Goal: Information Seeking & Learning: Learn about a topic

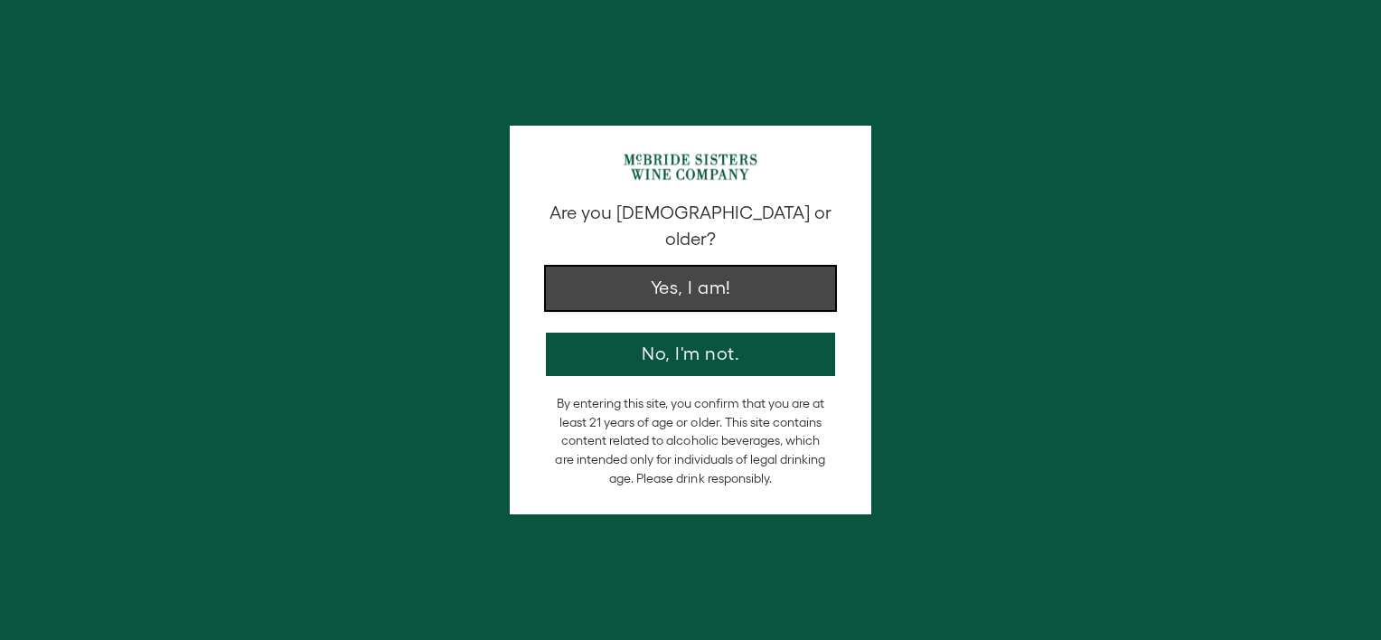
click at [688, 274] on button "Yes, I am!" at bounding box center [690, 288] width 289 height 43
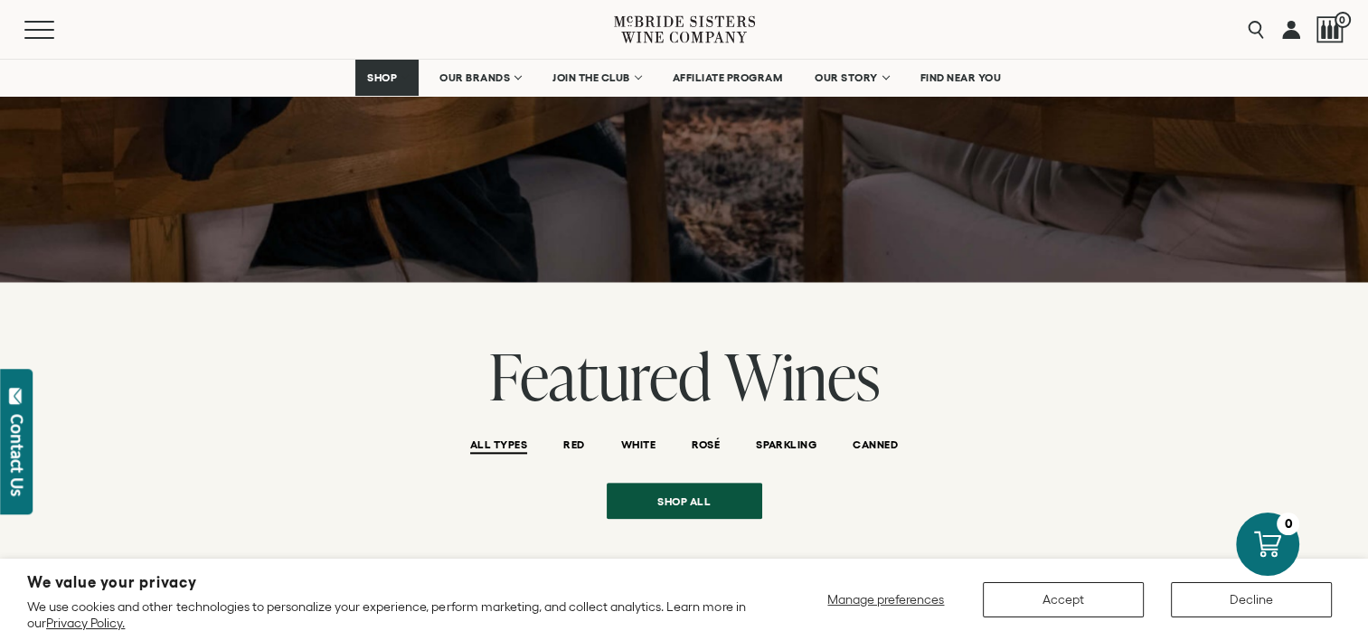
scroll to position [2048, 0]
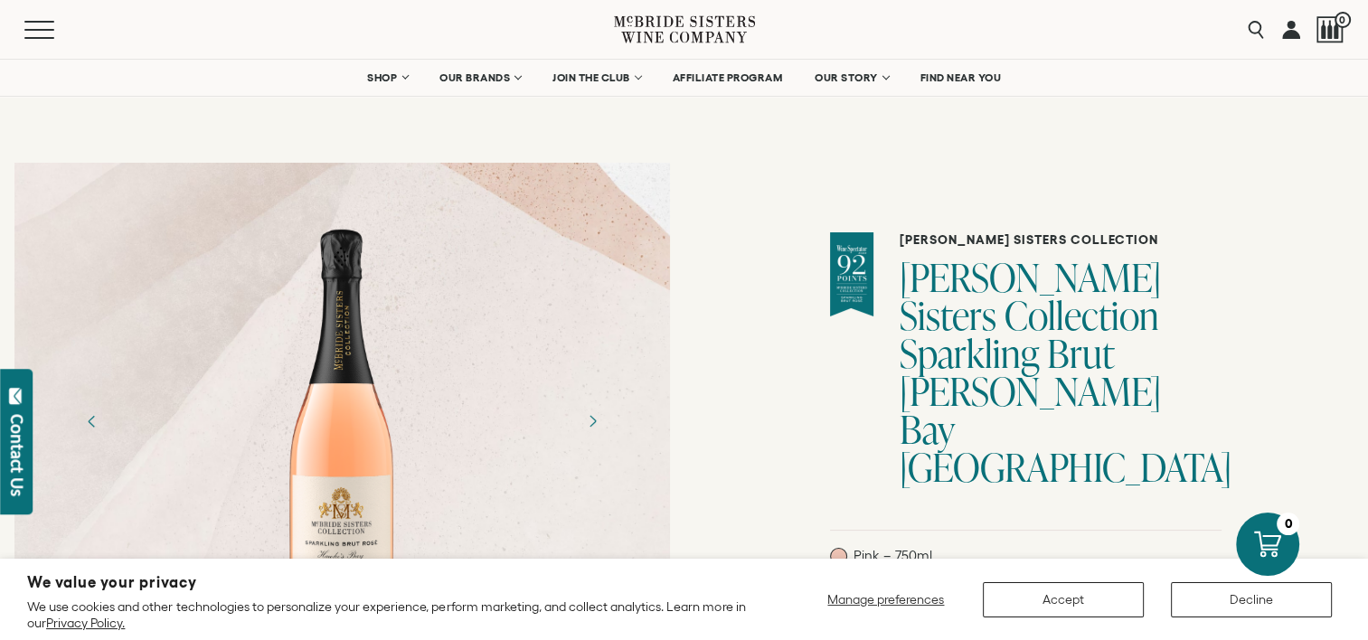
click at [38, 40] on div "Menu" at bounding box center [318, 29] width 589 height 59
click at [36, 31] on button "Menu" at bounding box center [56, 30] width 65 height 18
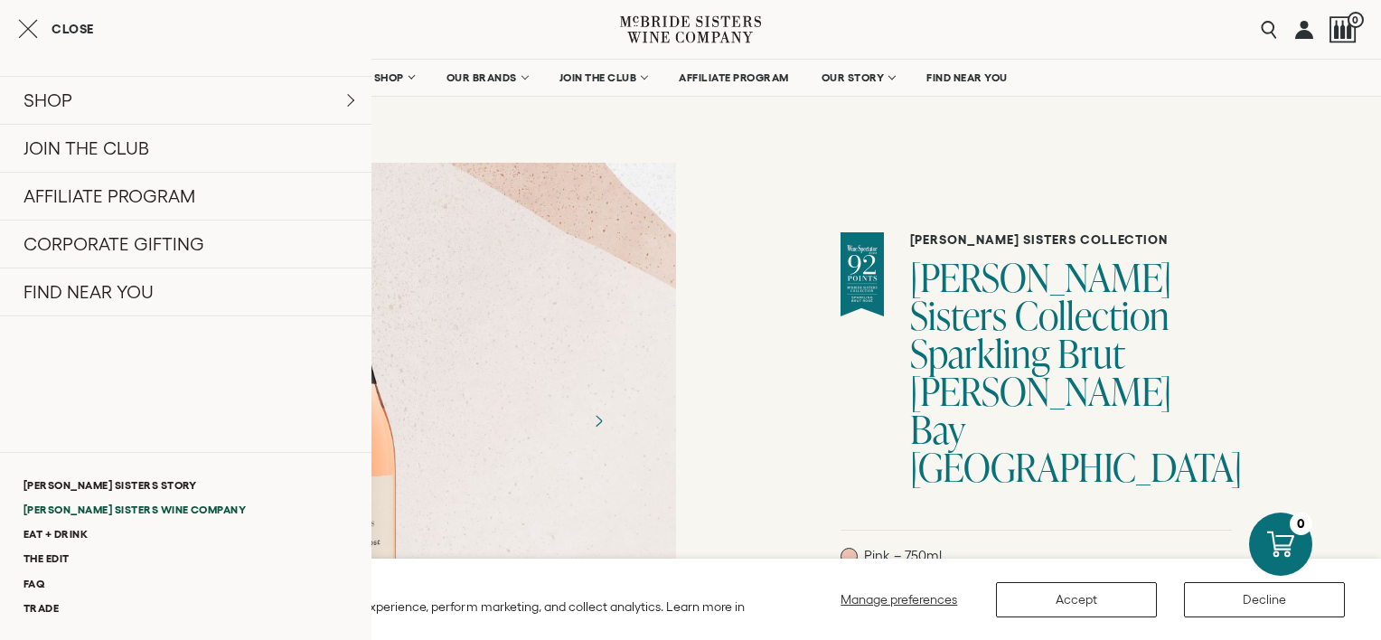
click at [120, 509] on link "[PERSON_NAME] Sisters Wine Company" at bounding box center [185, 509] width 371 height 24
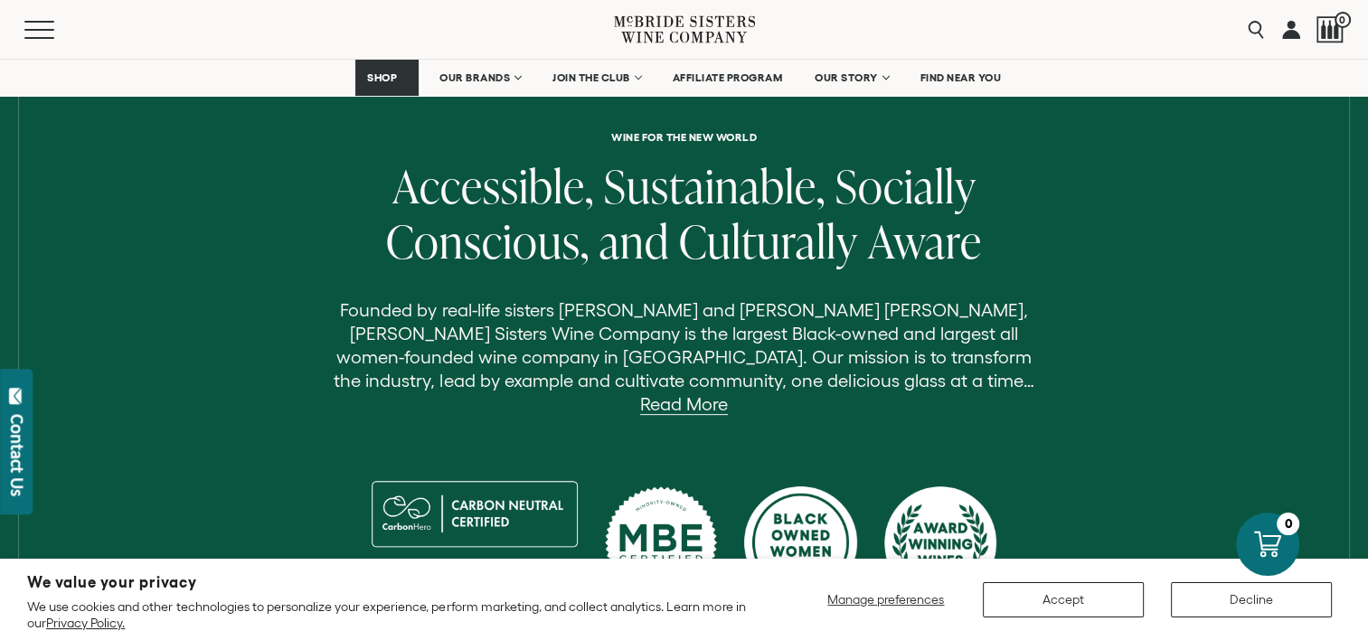
scroll to position [542, 0]
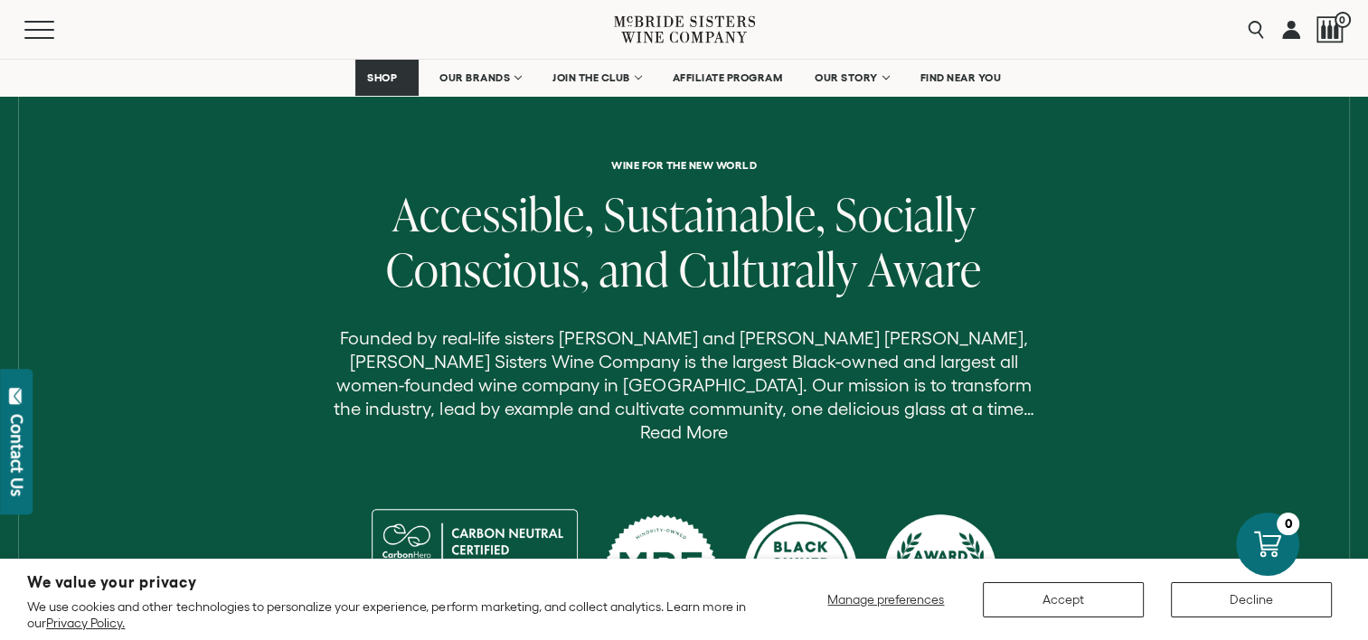
click at [728, 422] on link "Read More" at bounding box center [684, 432] width 88 height 21
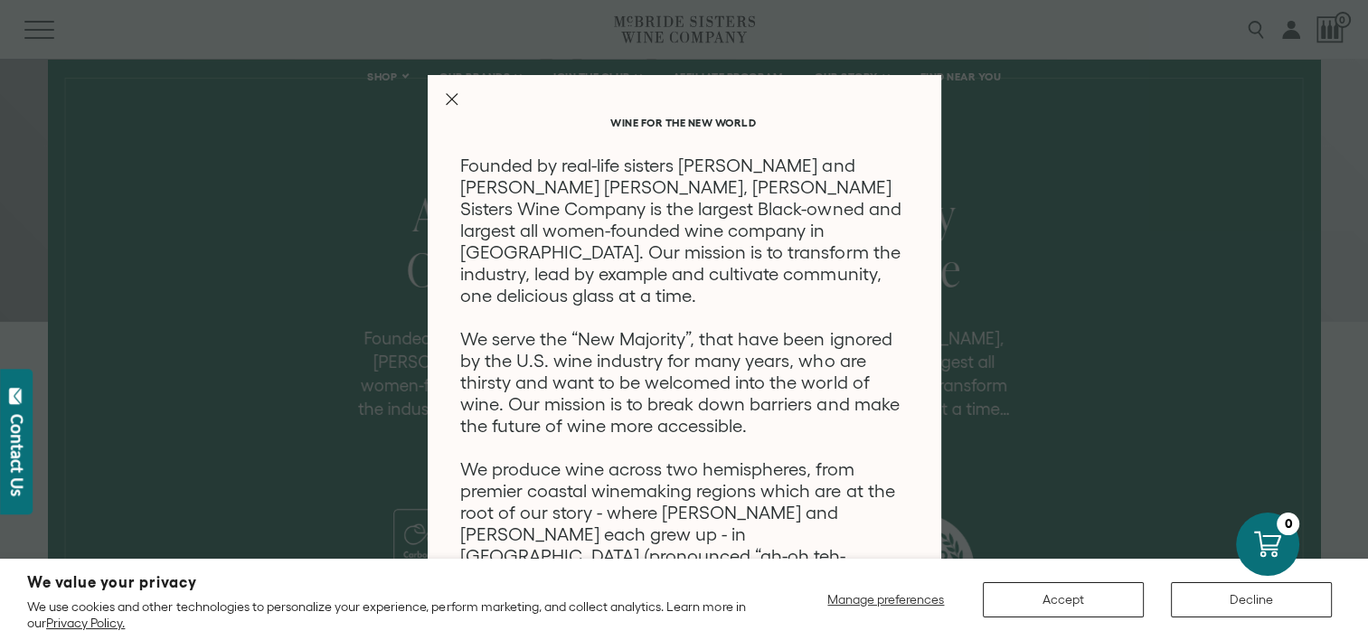
scroll to position [0, 0]
